Goal: Transaction & Acquisition: Purchase product/service

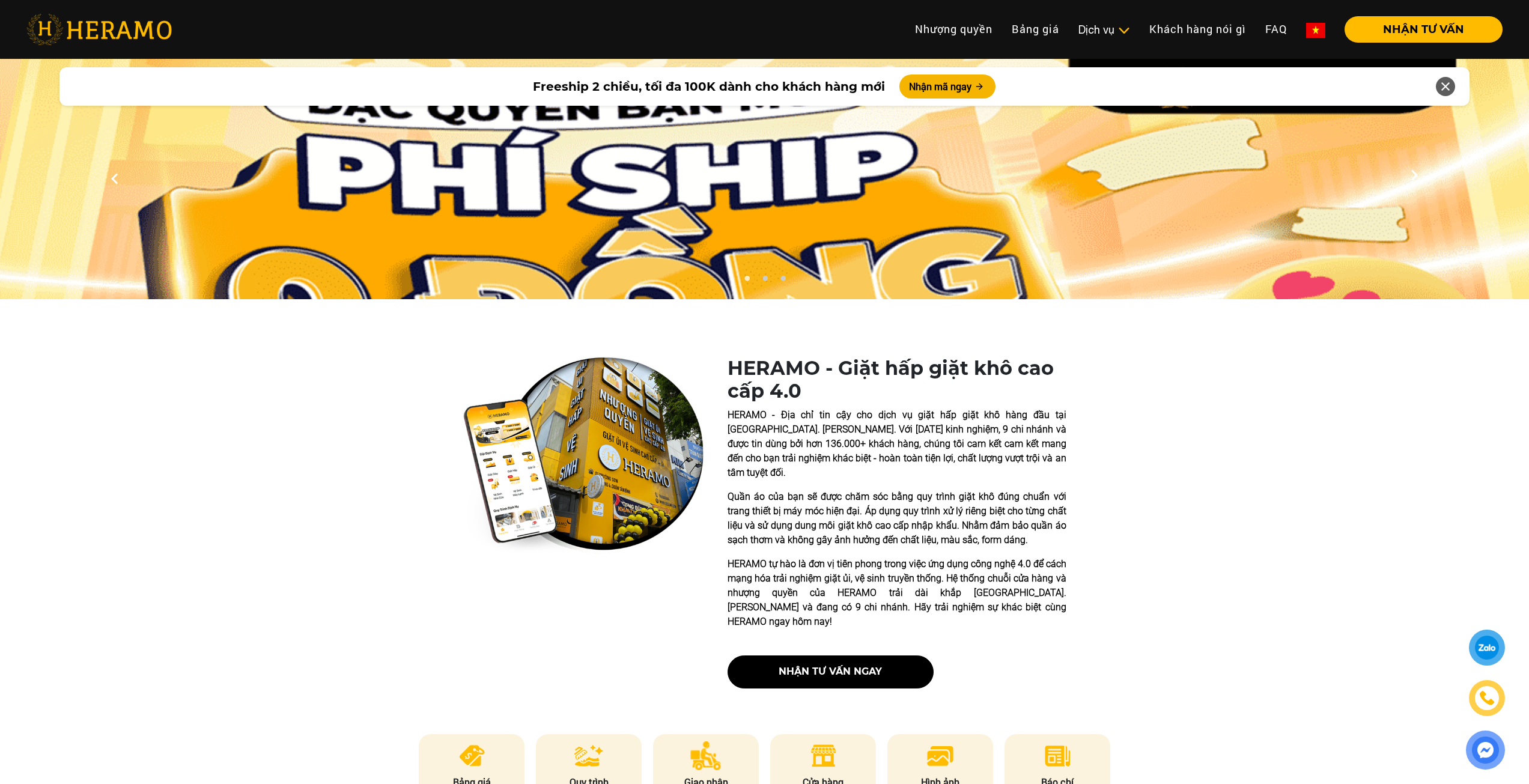
click at [197, 367] on div "HERAMO - Giặt hấp giặt khô cao cấp 4.0 HERAMO - Địa chỉ tin cậy cho dịch vụ giặ…" at bounding box center [764, 528] width 1153 height 341
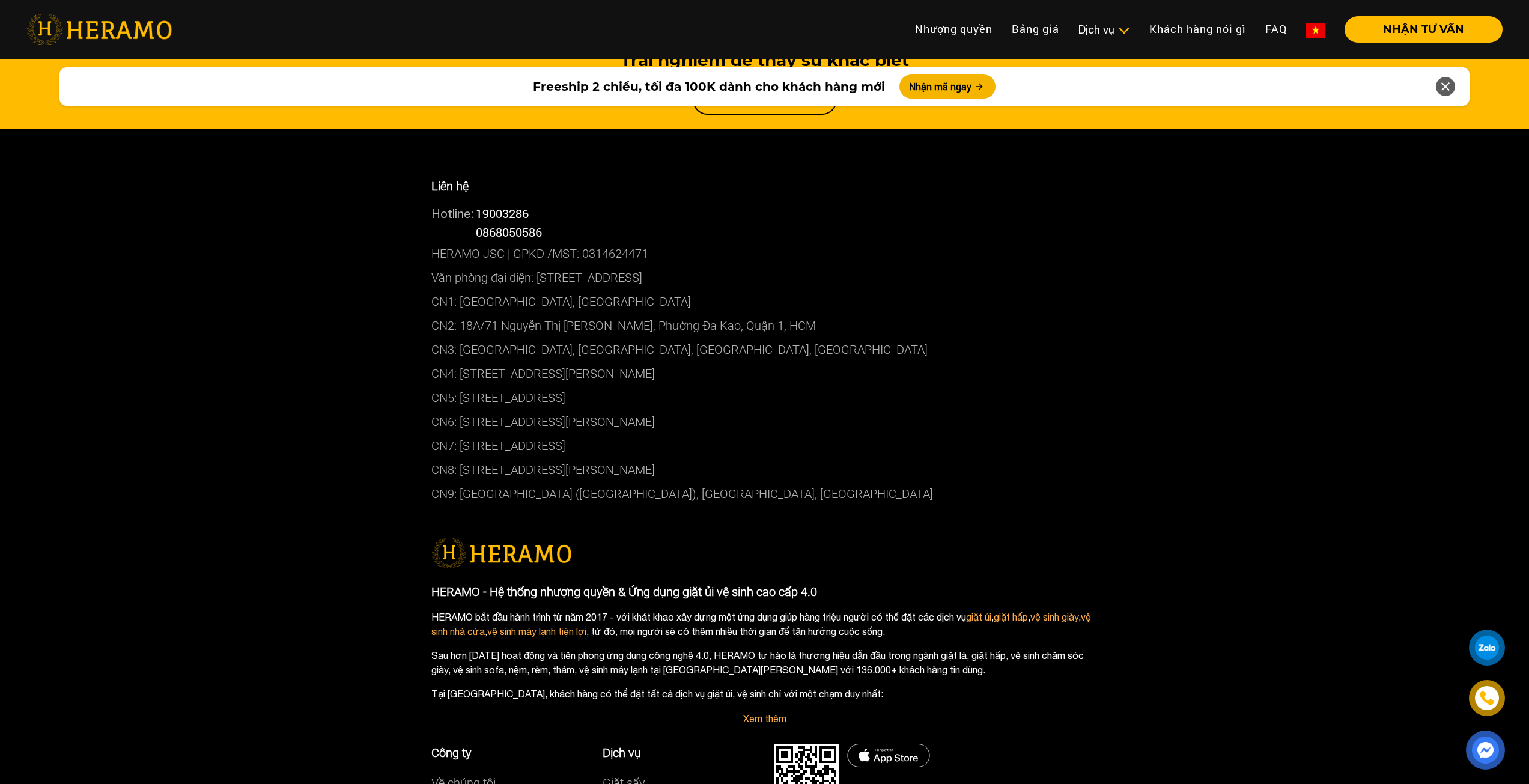
scroll to position [6415, 0]
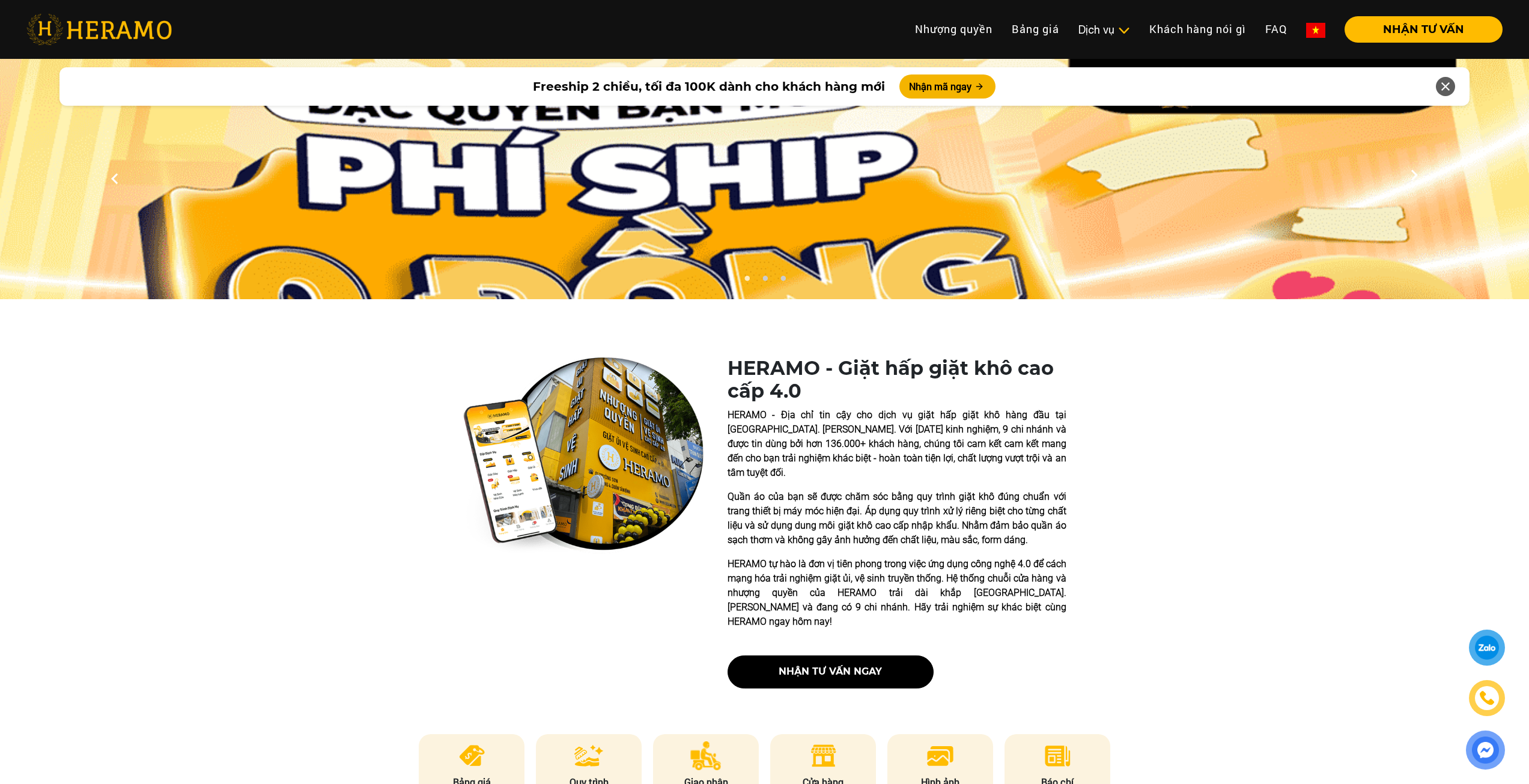
scroll to position [60, 0]
